Goal: Transaction & Acquisition: Purchase product/service

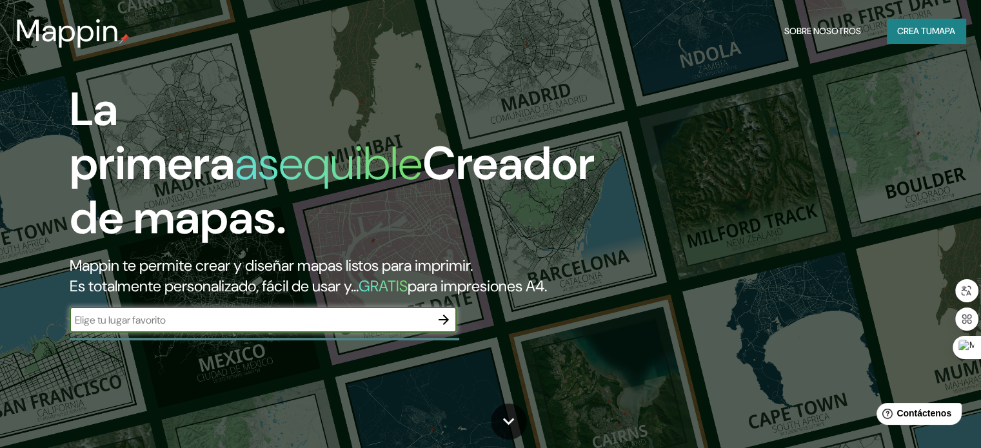
click at [444, 328] on icon "button" at bounding box center [443, 319] width 15 height 15
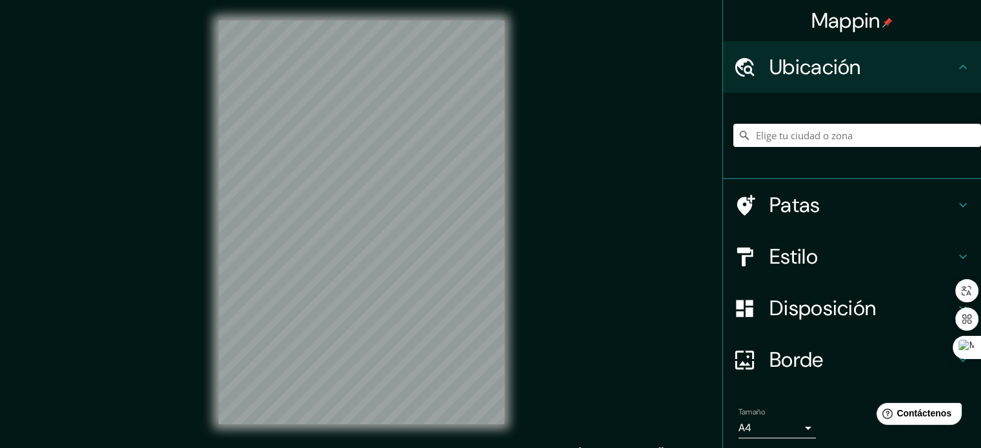
click at [877, 68] on h4 "Ubicación" at bounding box center [862, 67] width 186 height 26
click at [822, 130] on input "Elige tu ciudad o zona" at bounding box center [857, 135] width 248 height 23
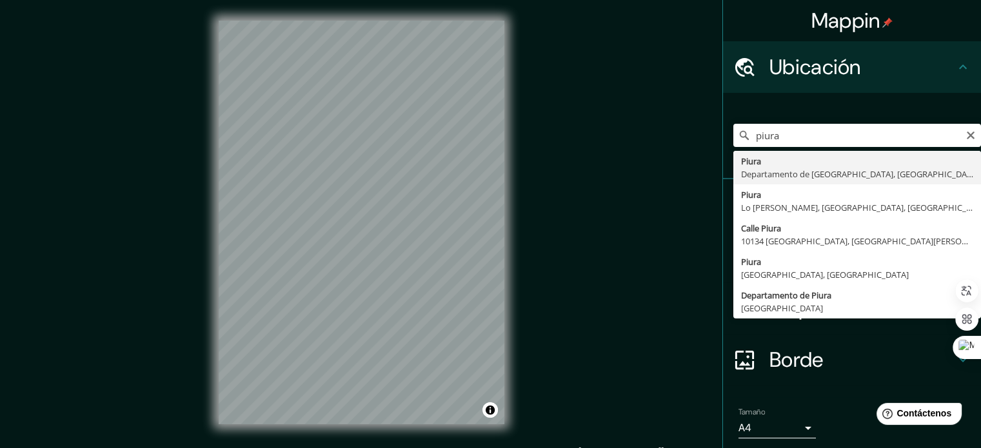
type input "Piura, [GEOGRAPHIC_DATA], [GEOGRAPHIC_DATA]"
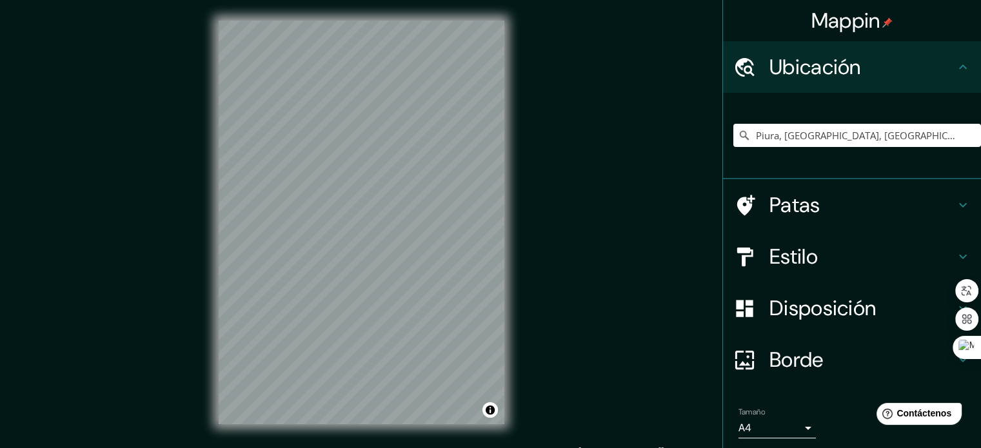
click at [821, 212] on h4 "Patas" at bounding box center [862, 205] width 186 height 26
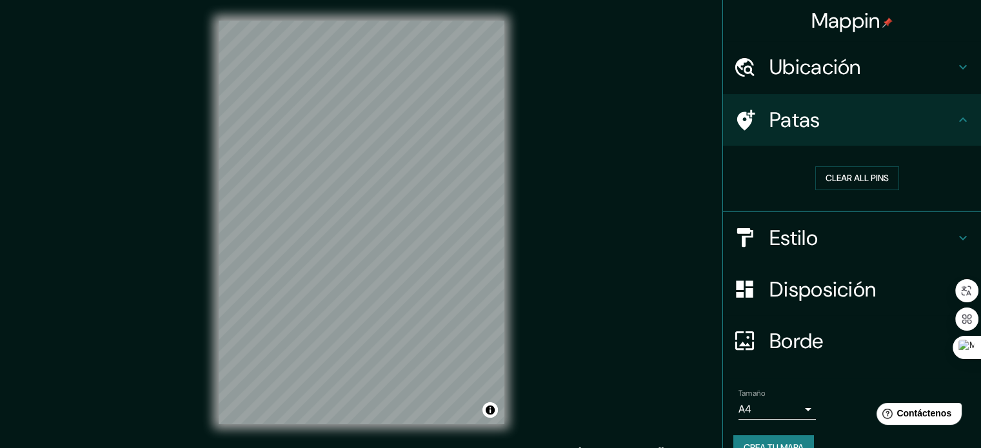
click at [898, 137] on div "Patas" at bounding box center [852, 120] width 258 height 52
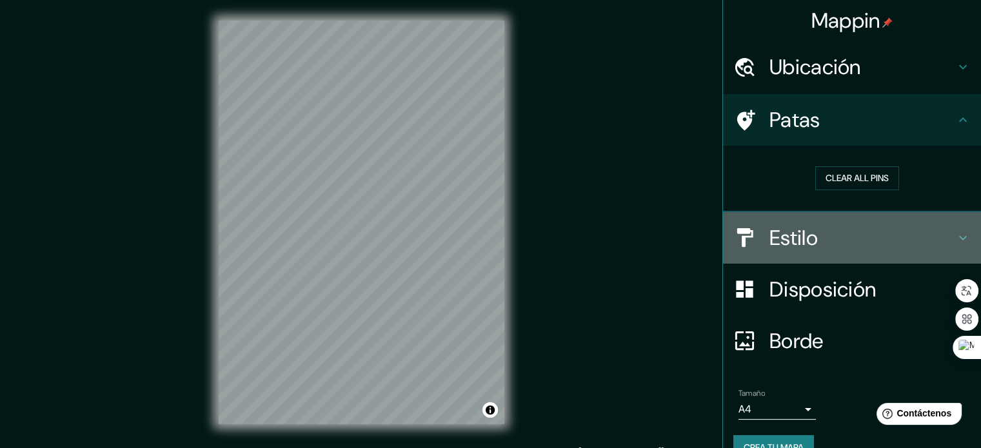
click at [898, 237] on h4 "Estilo" at bounding box center [862, 238] width 186 height 26
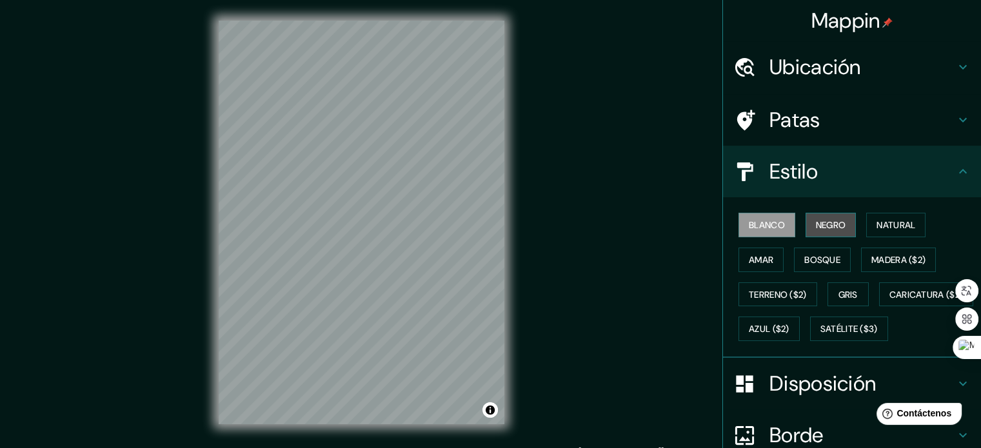
click at [827, 229] on font "Negro" at bounding box center [831, 225] width 30 height 12
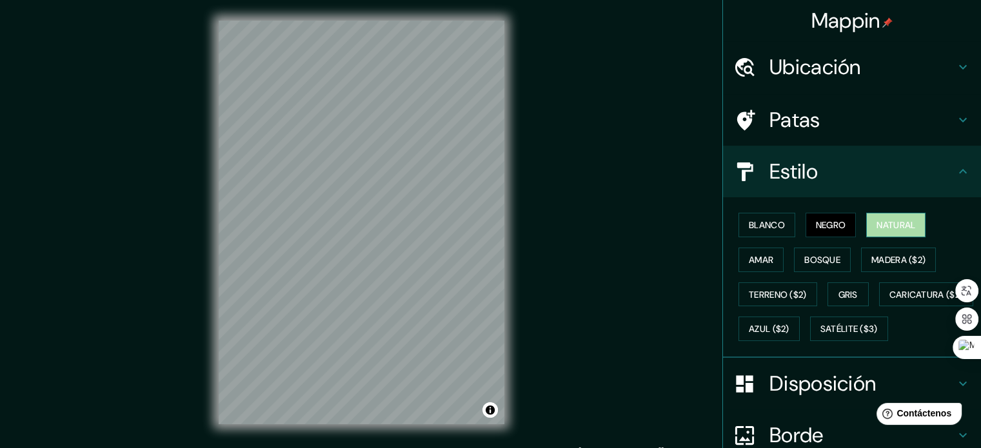
click at [896, 217] on font "Natural" at bounding box center [895, 225] width 39 height 17
click at [836, 221] on font "Negro" at bounding box center [831, 225] width 30 height 12
click at [836, 304] on button "Gris" at bounding box center [847, 294] width 41 height 25
click at [825, 226] on font "Negro" at bounding box center [831, 225] width 30 height 12
click at [762, 232] on font "Blanco" at bounding box center [767, 225] width 36 height 17
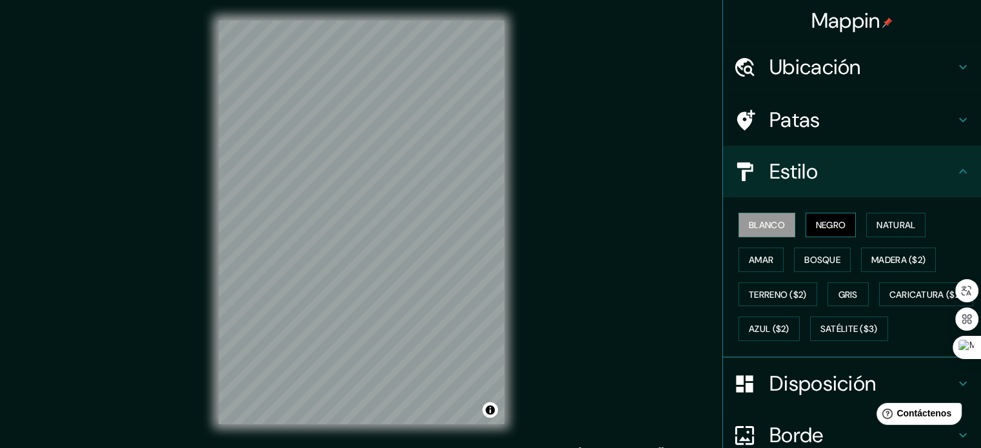
click at [823, 226] on font "Negro" at bounding box center [831, 225] width 30 height 12
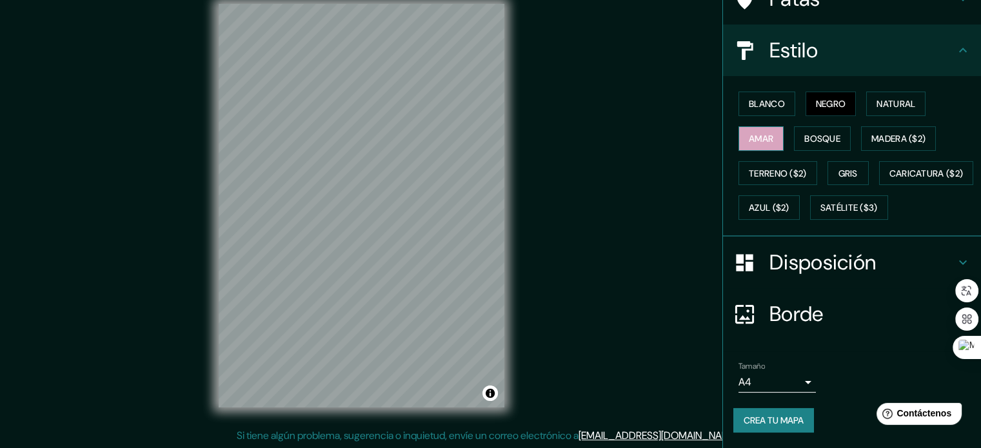
scroll to position [152, 0]
click at [792, 254] on font "Disposición" at bounding box center [822, 262] width 106 height 27
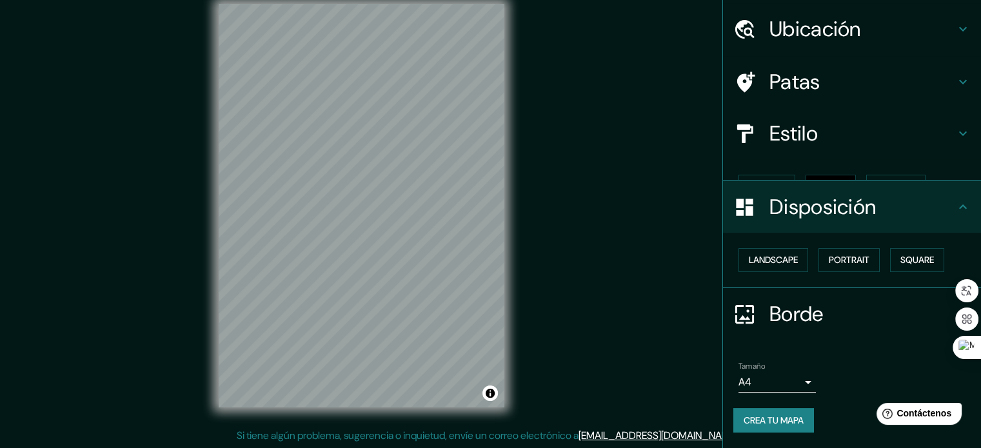
scroll to position [15, 0]
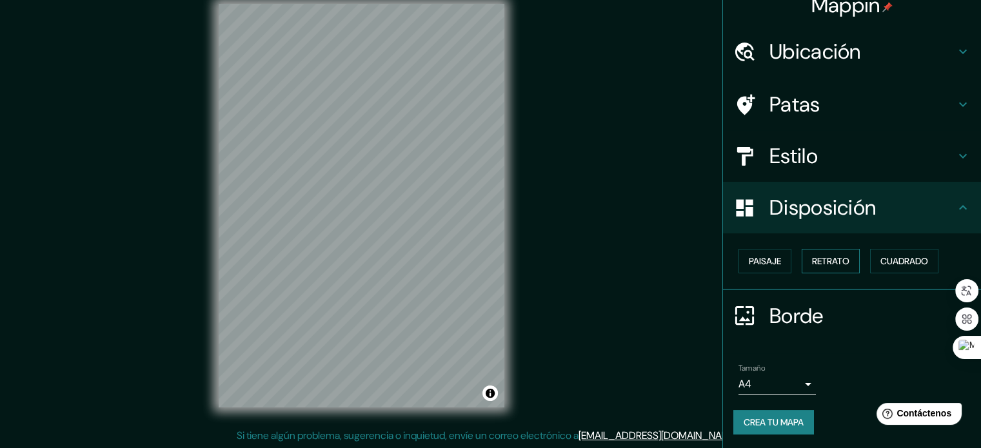
click at [812, 257] on font "Retrato" at bounding box center [830, 261] width 37 height 12
drag, startPoint x: 851, startPoint y: 255, endPoint x: 874, endPoint y: 252, distance: 23.4
click at [852, 255] on div "Paisaje Retrato Cuadrado" at bounding box center [857, 261] width 248 height 35
click at [880, 253] on font "Cuadrado" at bounding box center [904, 261] width 48 height 17
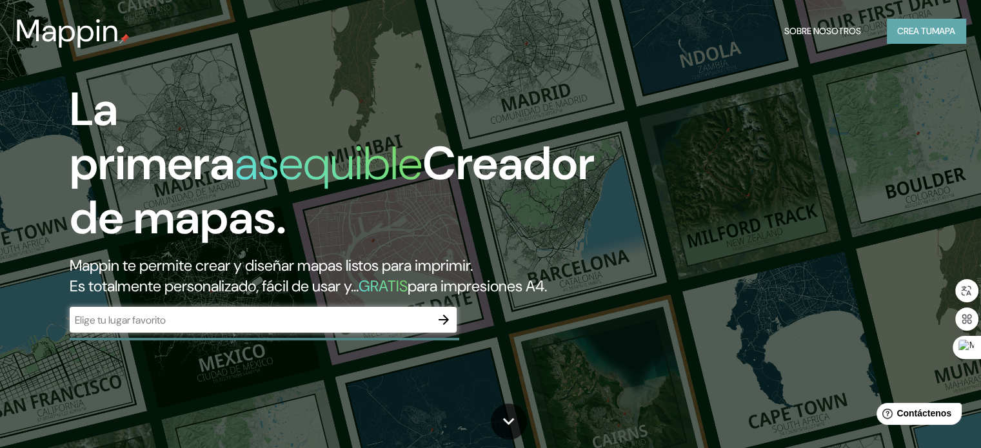
click at [916, 35] on font "Crea tu" at bounding box center [914, 31] width 35 height 12
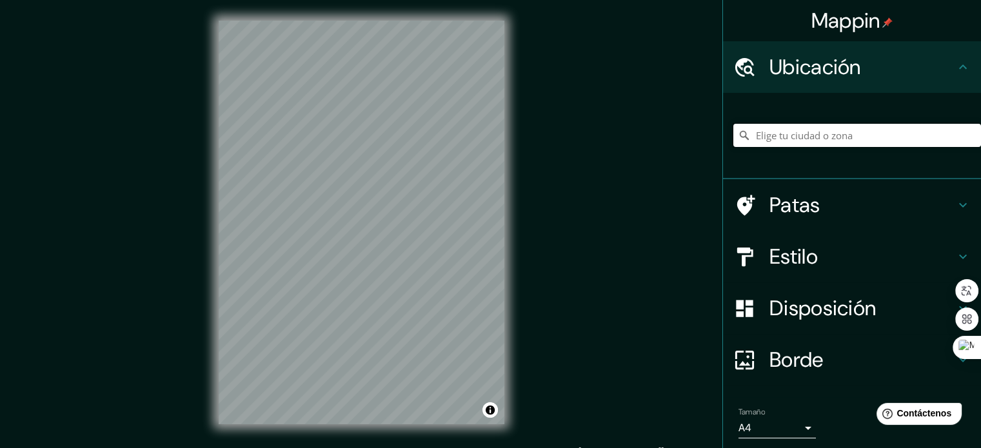
click at [833, 144] on input "Elige tu ciudad o zona" at bounding box center [857, 135] width 248 height 23
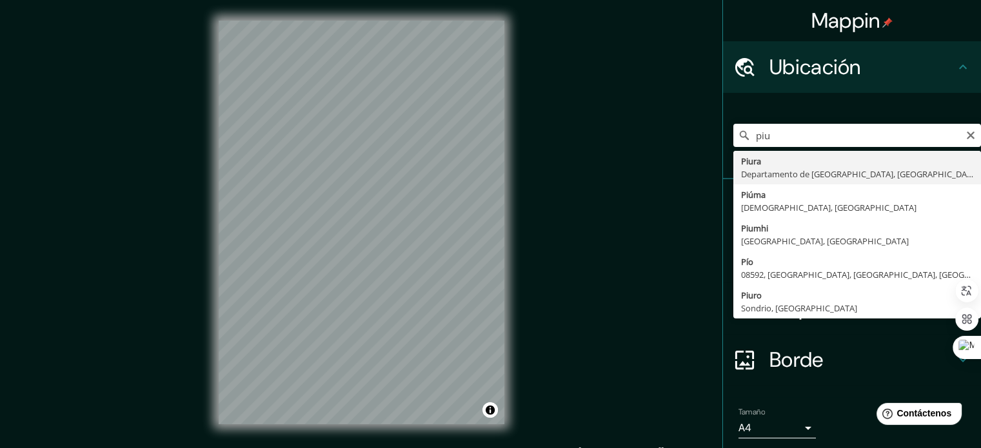
type input "Piura, [GEOGRAPHIC_DATA], [GEOGRAPHIC_DATA]"
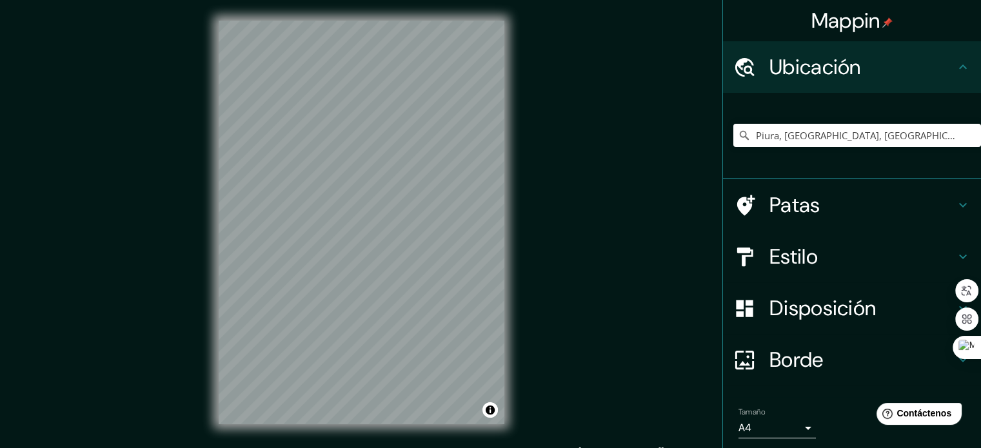
click at [863, 257] on h4 "Estilo" at bounding box center [862, 257] width 186 height 26
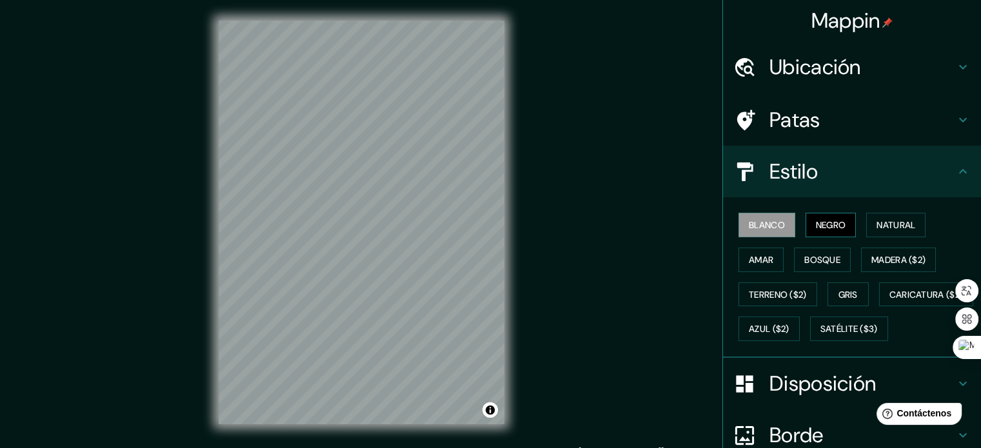
click at [818, 229] on font "Negro" at bounding box center [831, 225] width 30 height 12
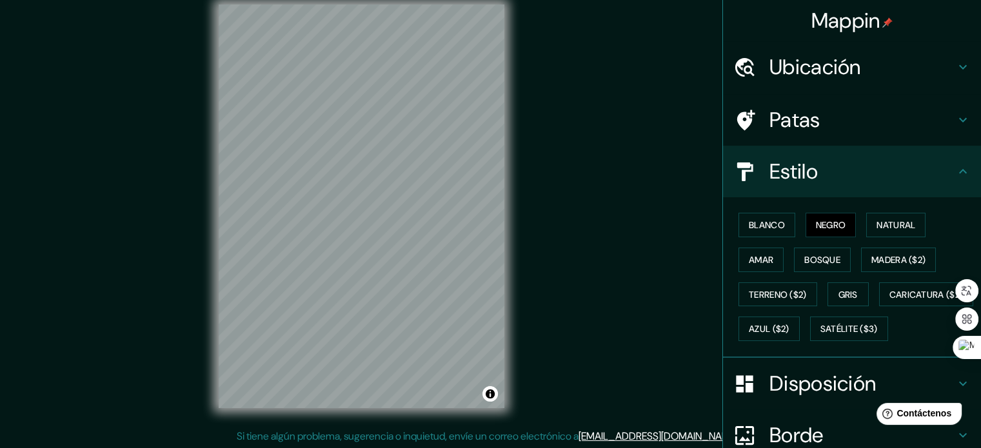
scroll to position [17, 0]
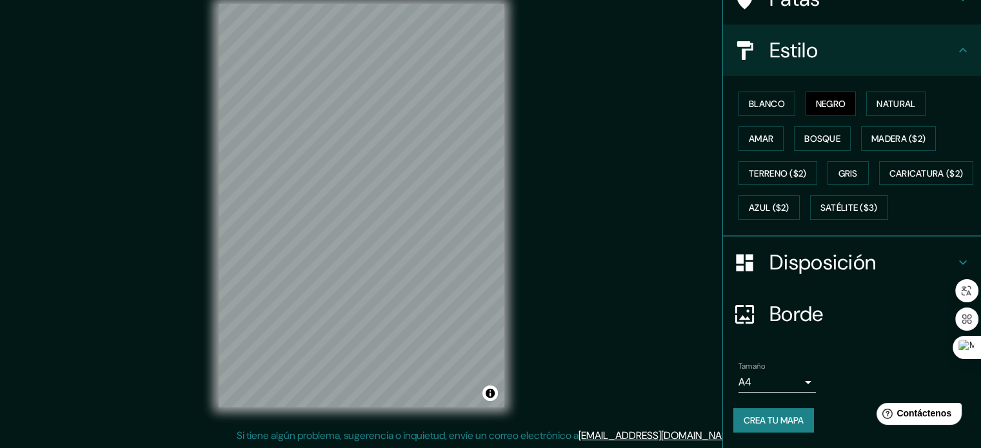
click at [871, 314] on h4 "Borde" at bounding box center [862, 314] width 186 height 26
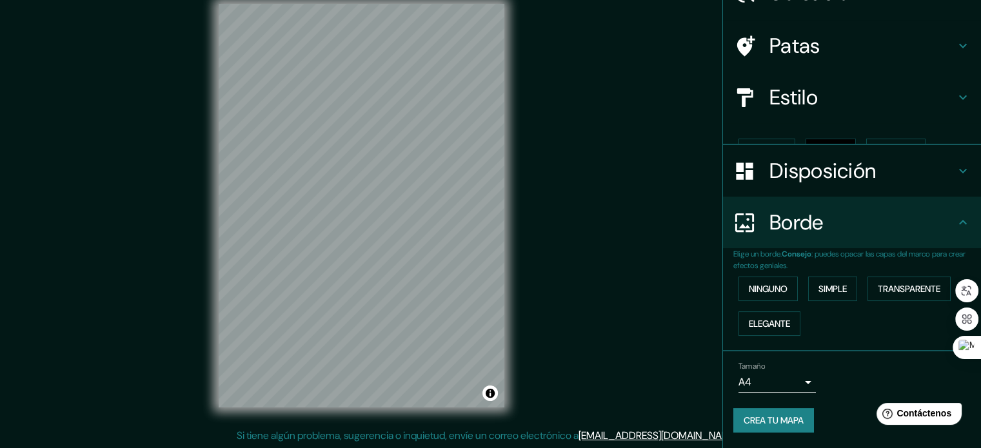
scroll to position [52, 0]
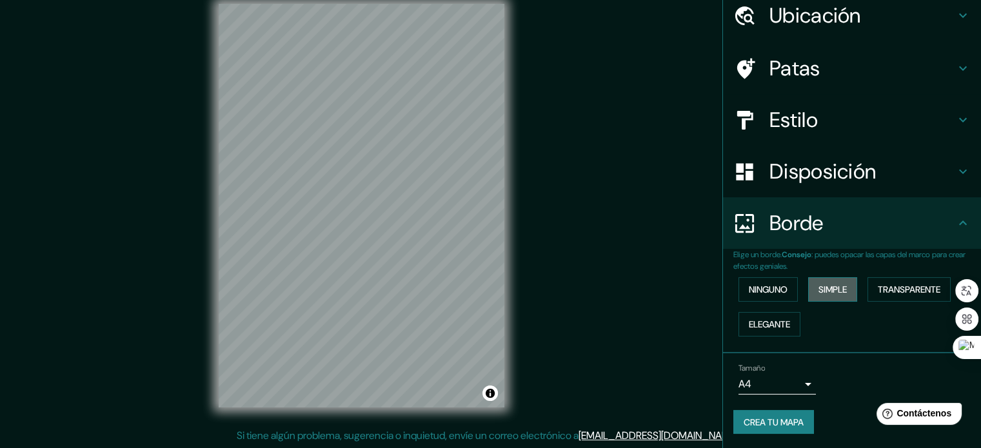
click at [833, 284] on font "Simple" at bounding box center [832, 290] width 28 height 12
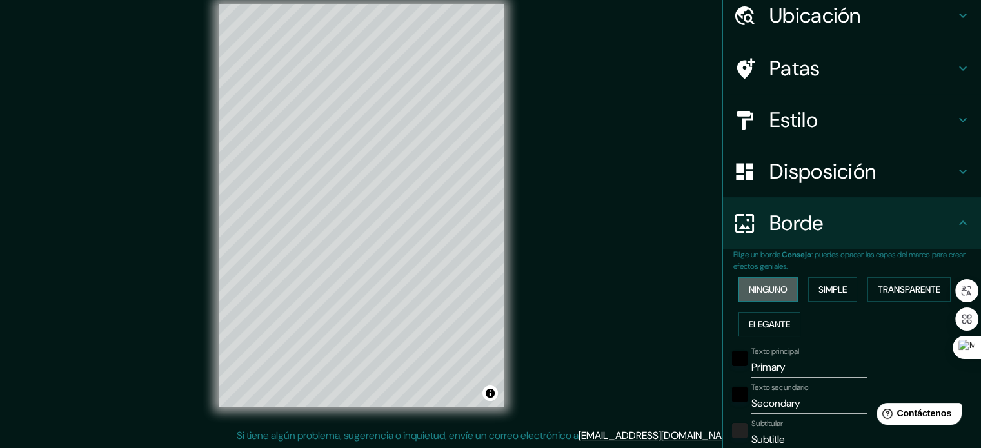
click at [776, 282] on font "Ninguno" at bounding box center [768, 289] width 39 height 17
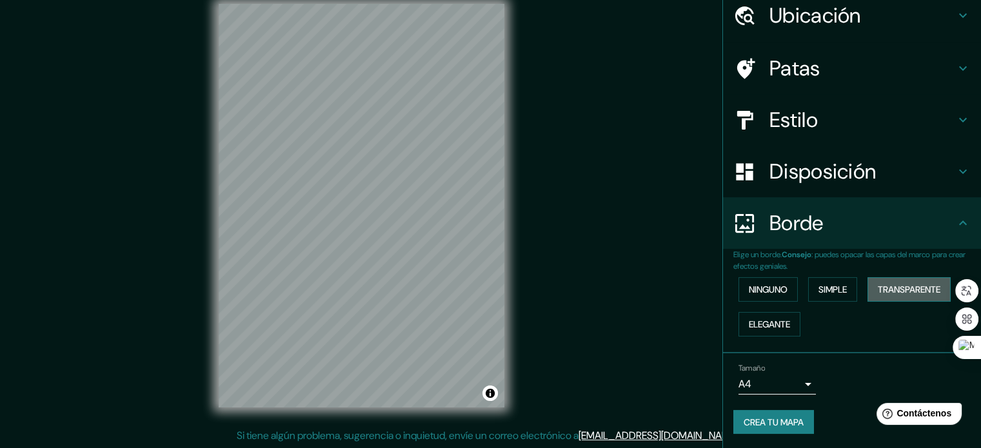
click at [899, 284] on font "Transparente" at bounding box center [909, 290] width 63 height 12
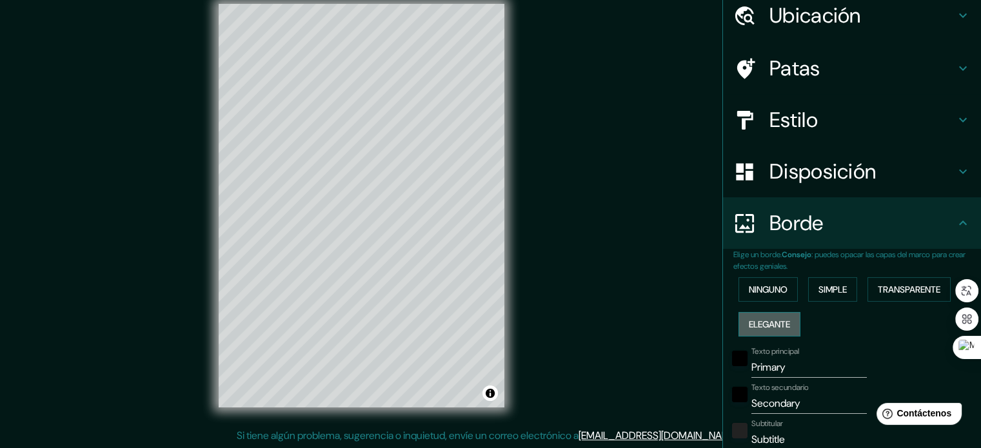
click at [782, 319] on font "Elegante" at bounding box center [769, 325] width 41 height 12
click at [769, 287] on font "Ninguno" at bounding box center [768, 290] width 39 height 12
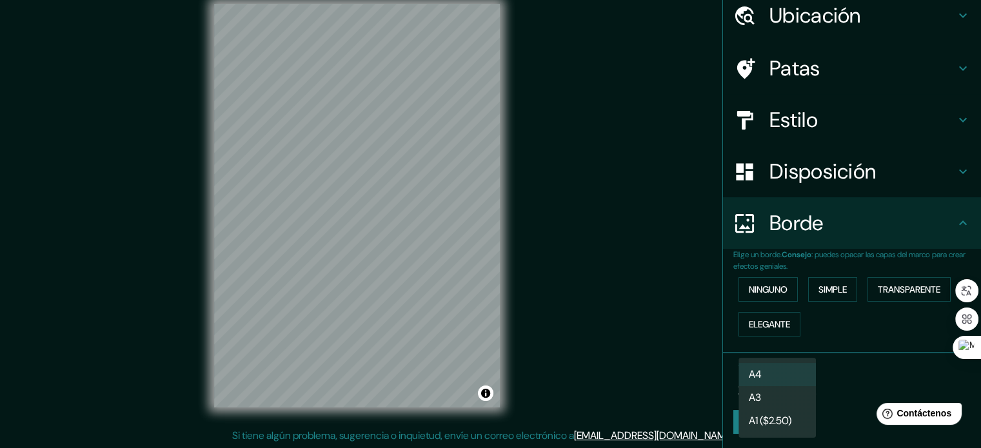
click at [802, 379] on body "Mappin Ubicación Piura, [GEOGRAPHIC_DATA], [GEOGRAPHIC_DATA] Patas Estilo Dispo…" at bounding box center [490, 207] width 981 height 448
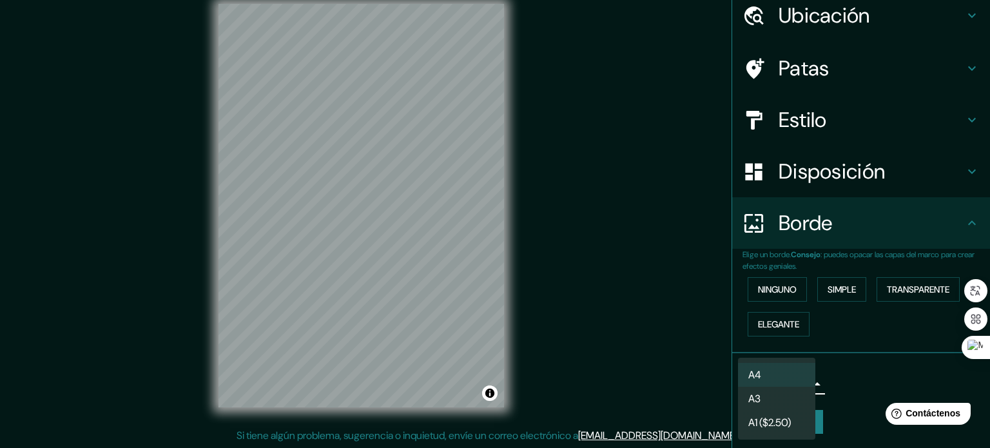
click at [891, 379] on div at bounding box center [495, 224] width 990 height 448
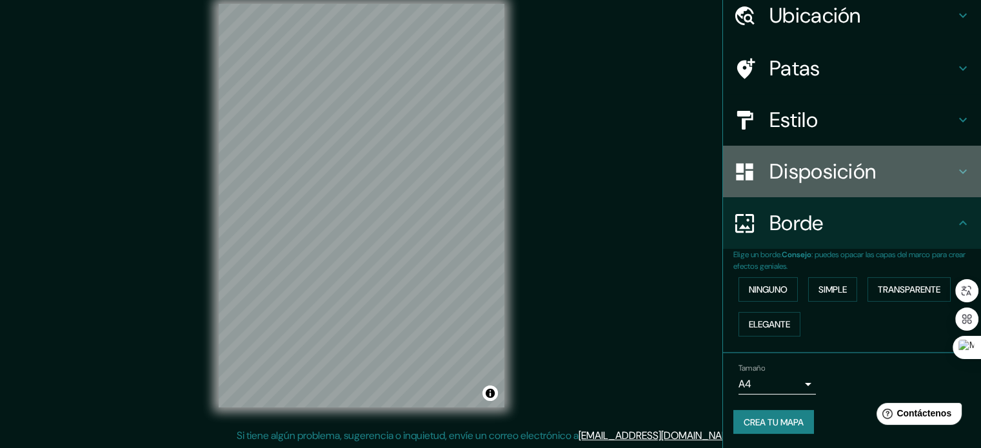
click at [809, 175] on font "Disposición" at bounding box center [822, 171] width 106 height 27
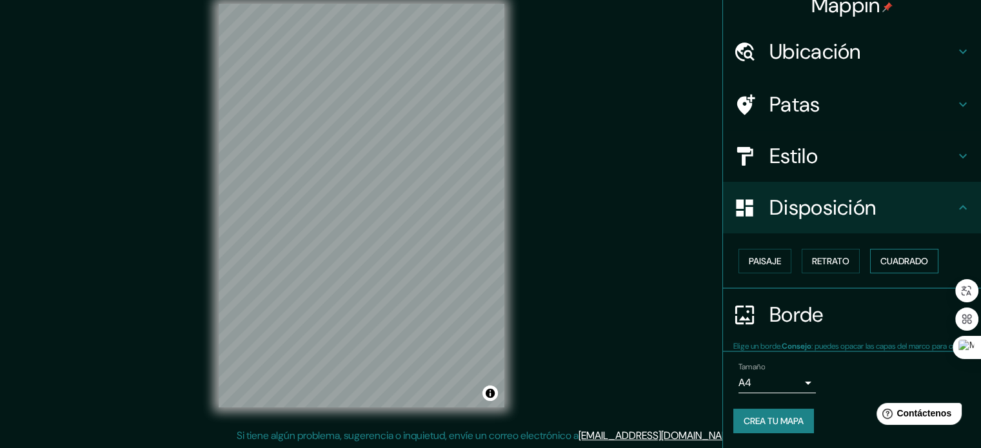
scroll to position [15, 0]
click at [881, 262] on font "Cuadrado" at bounding box center [904, 261] width 48 height 12
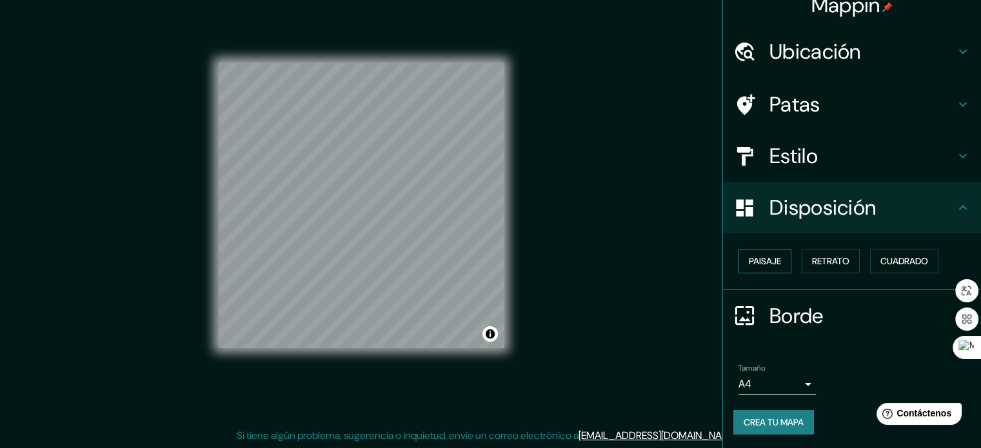
click at [762, 260] on font "Paisaje" at bounding box center [765, 261] width 32 height 12
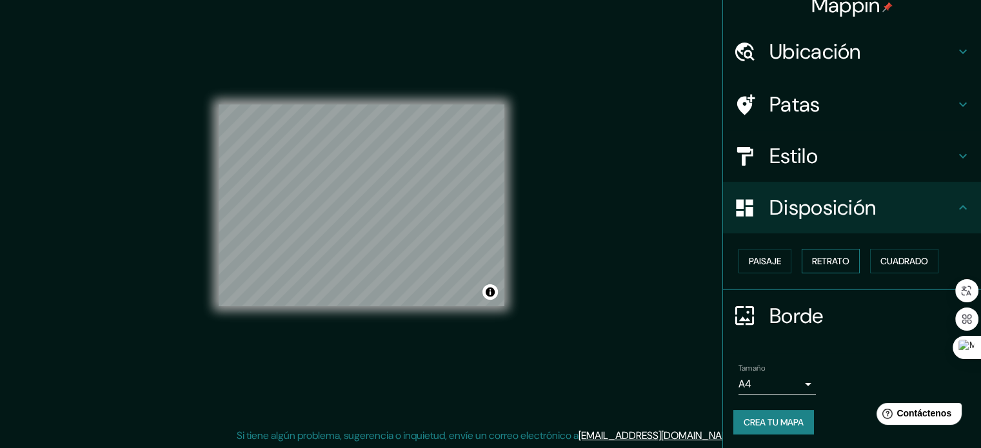
click at [831, 262] on font "Retrato" at bounding box center [830, 261] width 37 height 12
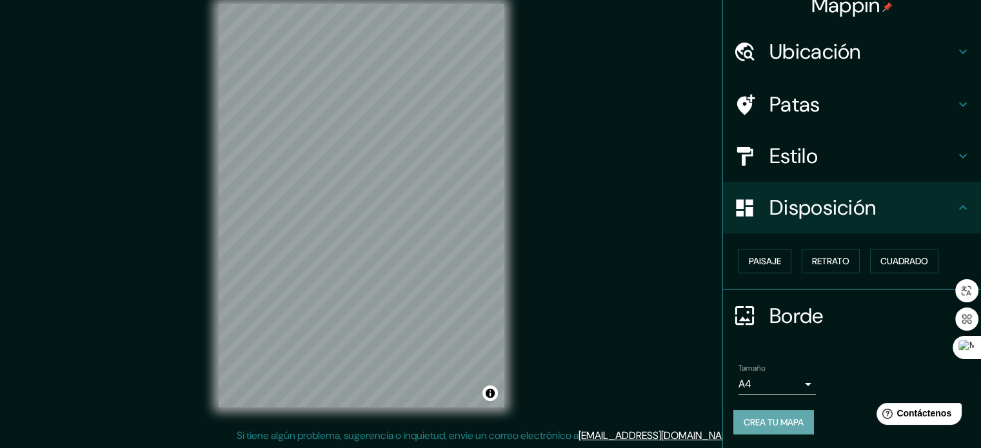
click at [787, 421] on font "Crea tu mapa" at bounding box center [774, 423] width 60 height 12
click at [789, 417] on font "Crea tu mapa" at bounding box center [774, 423] width 60 height 12
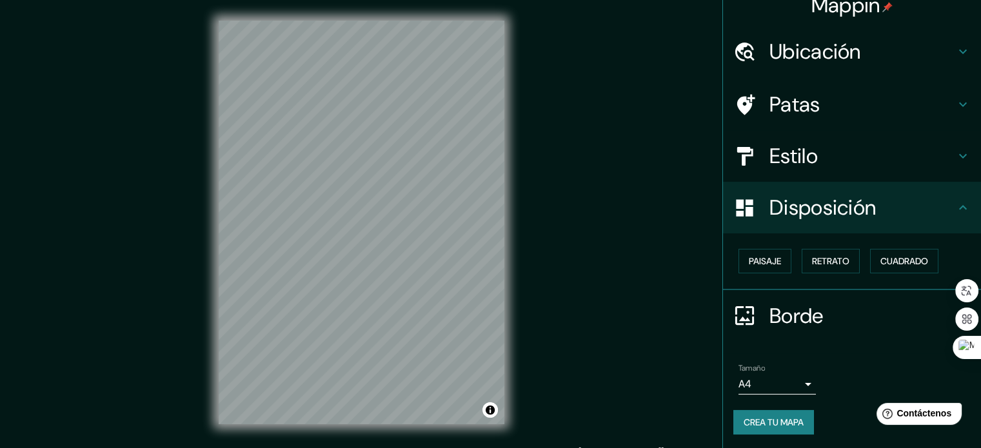
scroll to position [0, 0]
